Goal: Obtain resource: Download file/media

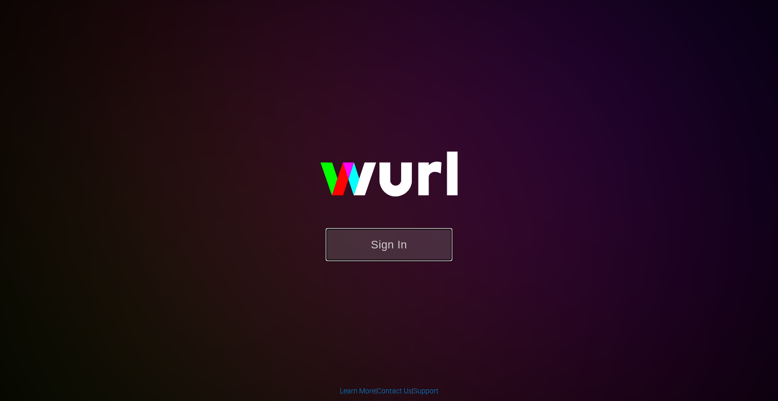
click at [399, 242] on button "Sign In" at bounding box center [389, 244] width 127 height 33
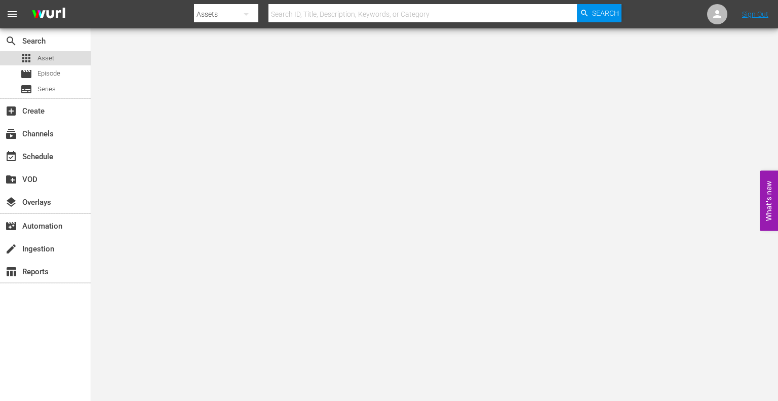
click at [49, 62] on span "Asset" at bounding box center [45, 58] width 17 height 10
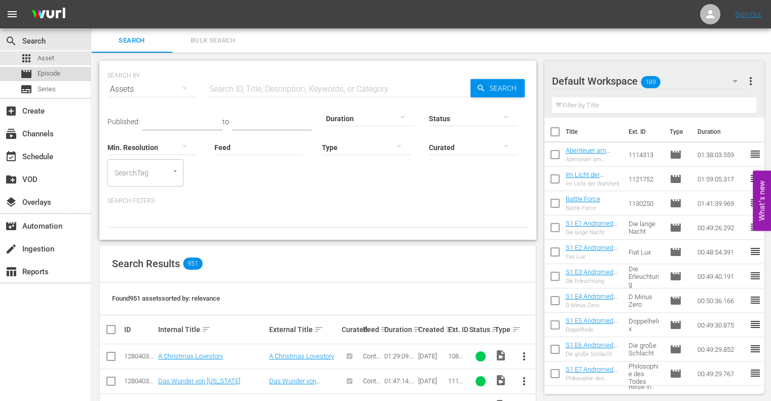
click at [61, 72] on div "movie Episode" at bounding box center [45, 74] width 91 height 14
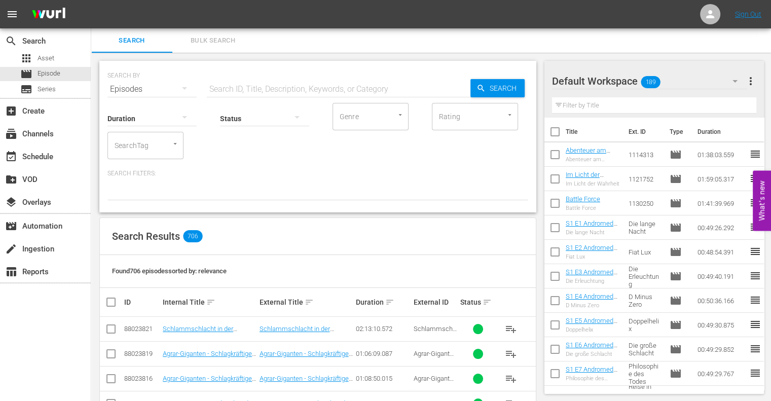
click at [176, 144] on icon "Open" at bounding box center [175, 144] width 8 height 8
click at [161, 178] on span "Weihnachtskino" at bounding box center [141, 173] width 51 height 11
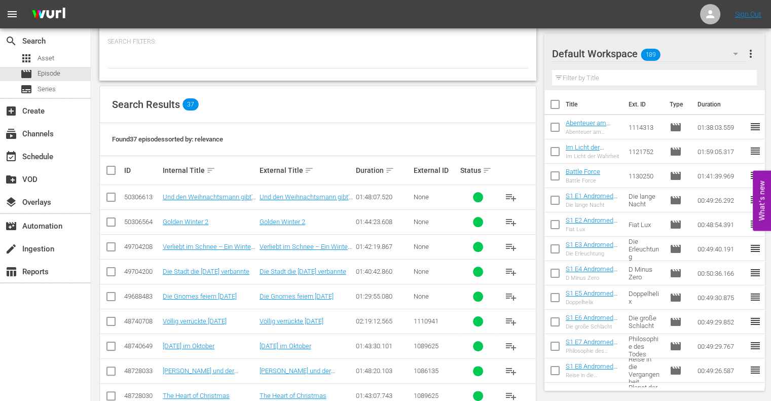
scroll to position [217, 0]
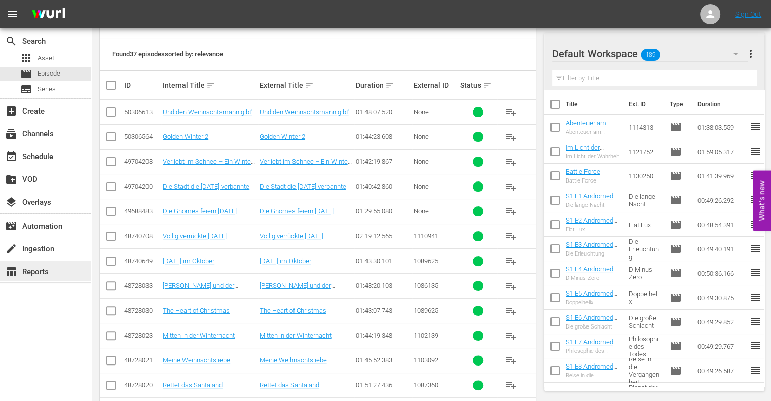
click at [41, 271] on div "table_chart Reports" at bounding box center [28, 270] width 57 height 9
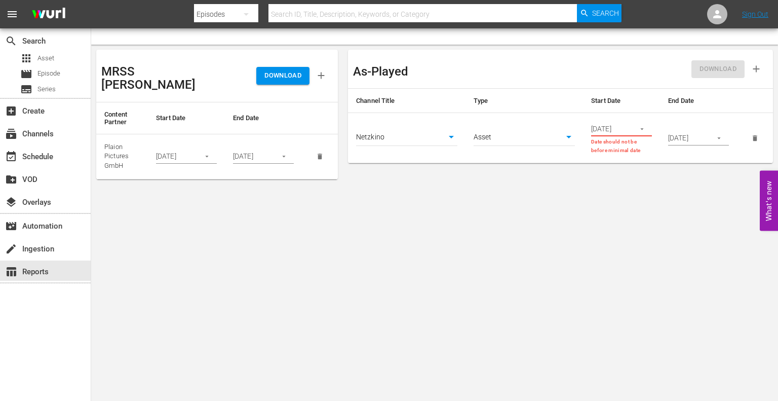
click at [207, 153] on icon "button" at bounding box center [207, 157] width 8 height 8
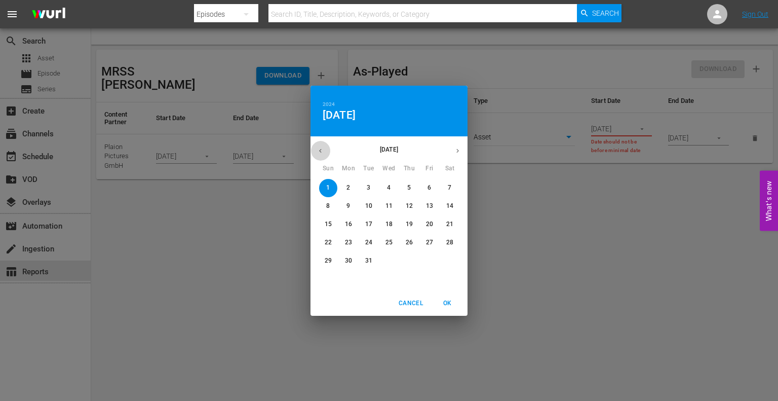
click at [326, 151] on button "button" at bounding box center [321, 151] width 20 height 20
click at [369, 186] on p "1" at bounding box center [369, 187] width 4 height 9
click at [460, 151] on icon "button" at bounding box center [458, 151] width 8 height 8
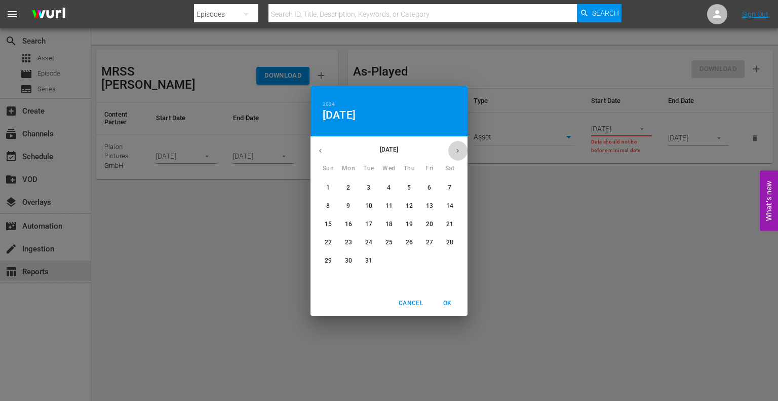
click at [460, 151] on icon "button" at bounding box center [458, 151] width 8 height 8
click at [428, 260] on p "31" at bounding box center [429, 260] width 7 height 9
click at [450, 305] on span "OK" at bounding box center [447, 303] width 24 height 11
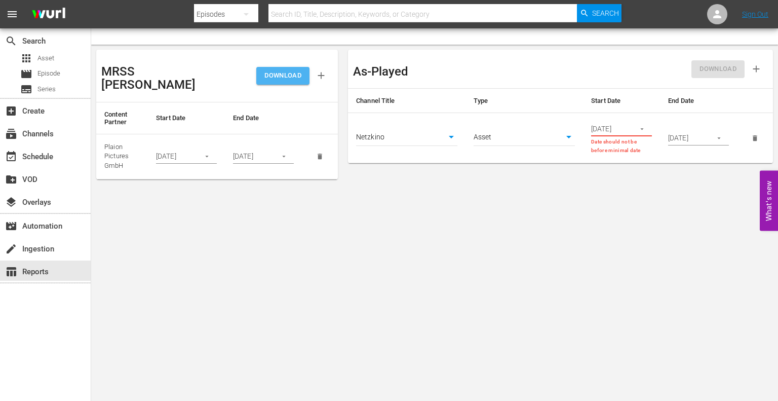
click at [298, 70] on span "DOWNLOAD" at bounding box center [283, 76] width 37 height 12
click at [214, 147] on button "button" at bounding box center [207, 156] width 20 height 20
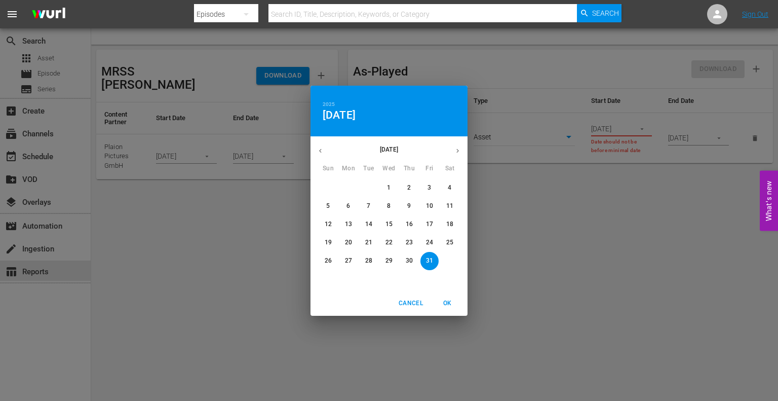
click at [319, 147] on icon "button" at bounding box center [321, 151] width 8 height 8
click at [323, 150] on icon "button" at bounding box center [321, 151] width 8 height 8
click at [330, 187] on p "1" at bounding box center [328, 187] width 4 height 9
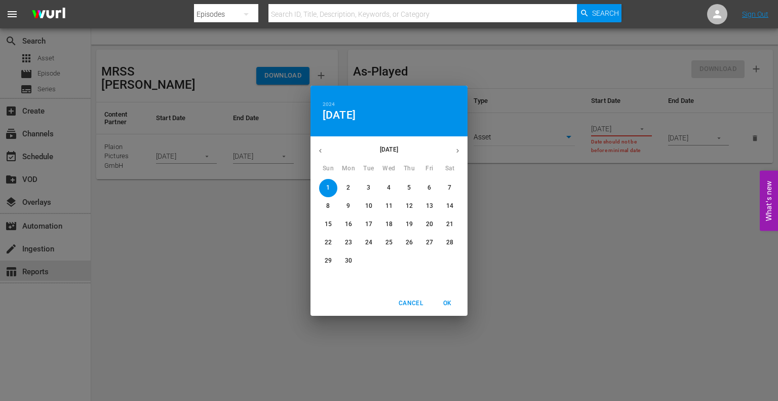
click at [448, 305] on span "OK" at bounding box center [447, 303] width 24 height 11
type input "[DATE]"
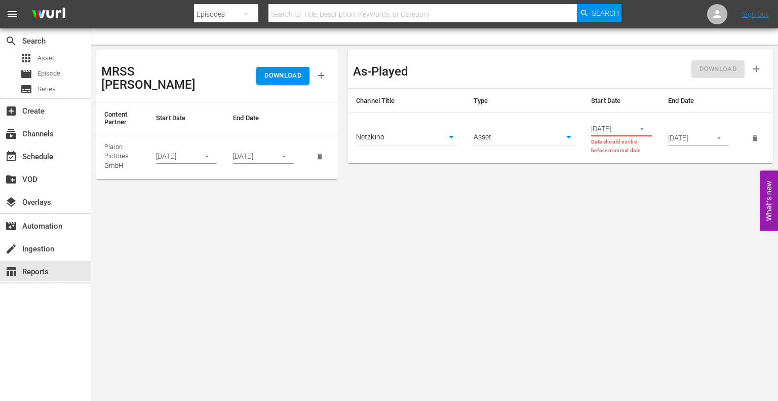
click at [281, 70] on span "DOWNLOAD" at bounding box center [283, 76] width 37 height 12
click at [47, 239] on div "create Ingestion" at bounding box center [45, 248] width 91 height 20
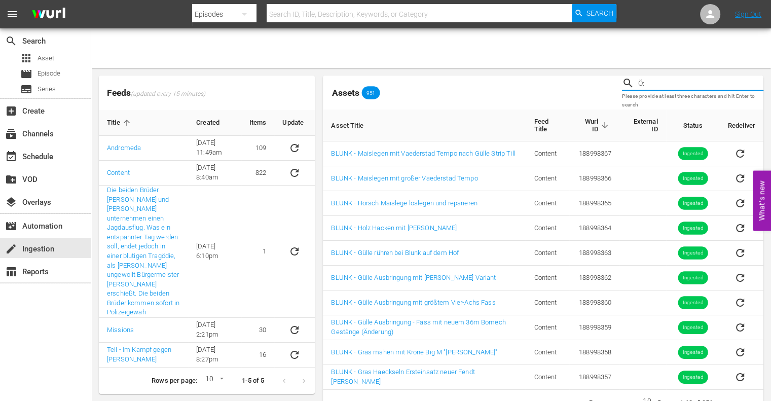
type input "Ö:"
